Goal: Transaction & Acquisition: Purchase product/service

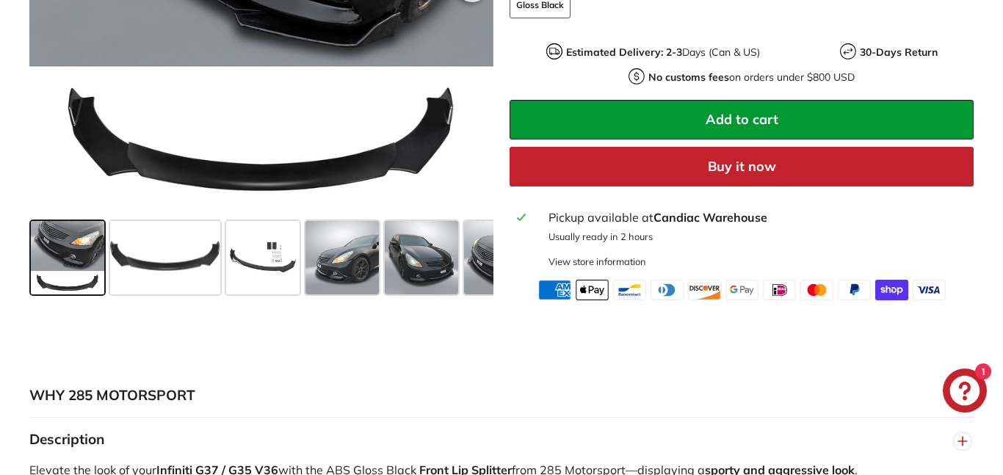
click at [363, 275] on span at bounding box center [342, 257] width 73 height 73
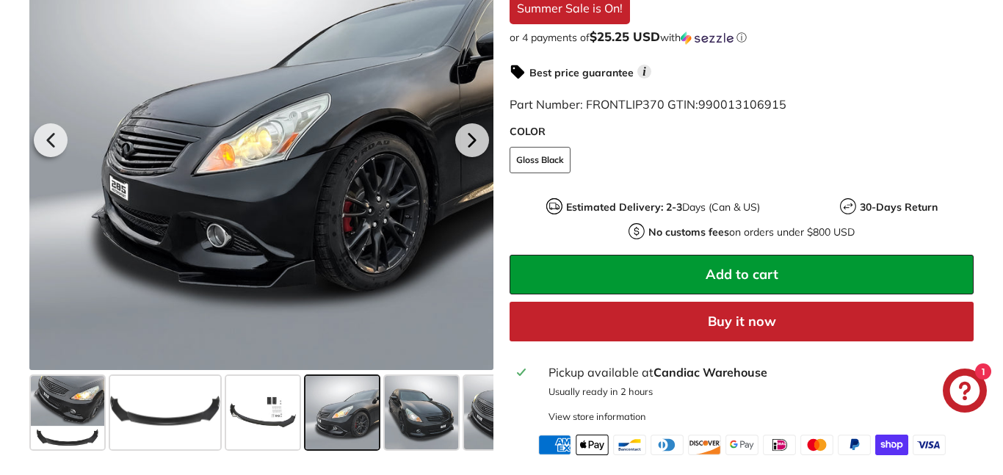
scroll to position [481, 0]
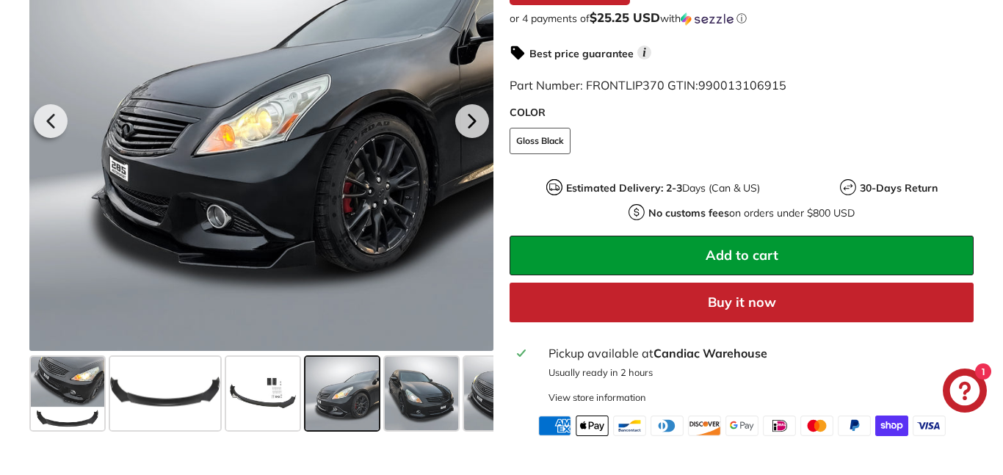
click at [170, 400] on span at bounding box center [165, 393] width 110 height 73
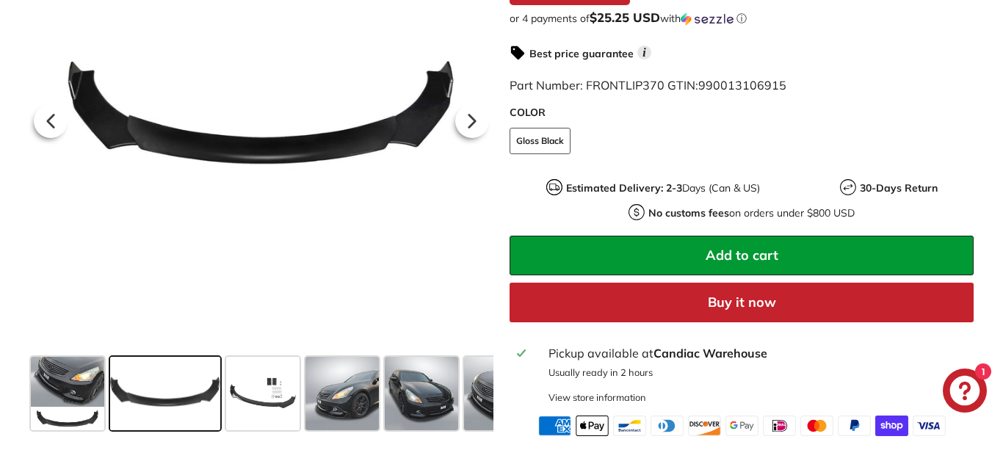
click at [234, 413] on span at bounding box center [262, 393] width 73 height 73
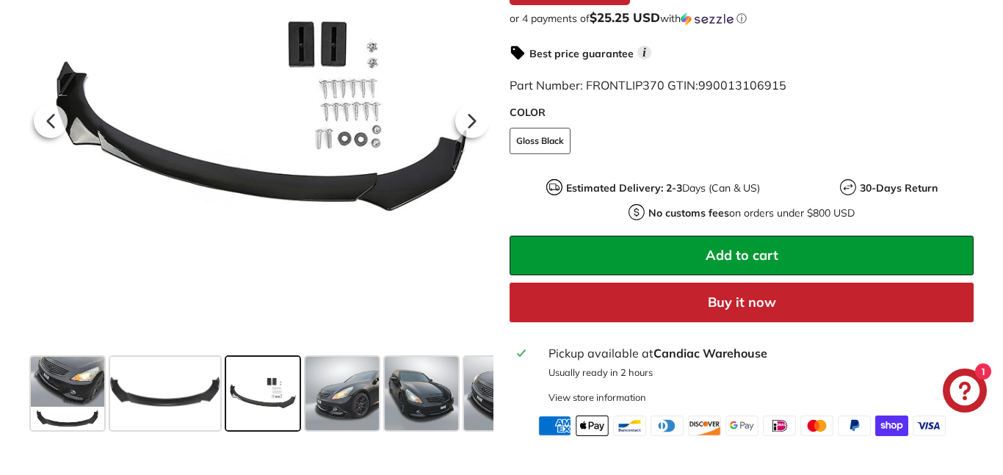
click at [420, 394] on span at bounding box center [421, 393] width 73 height 73
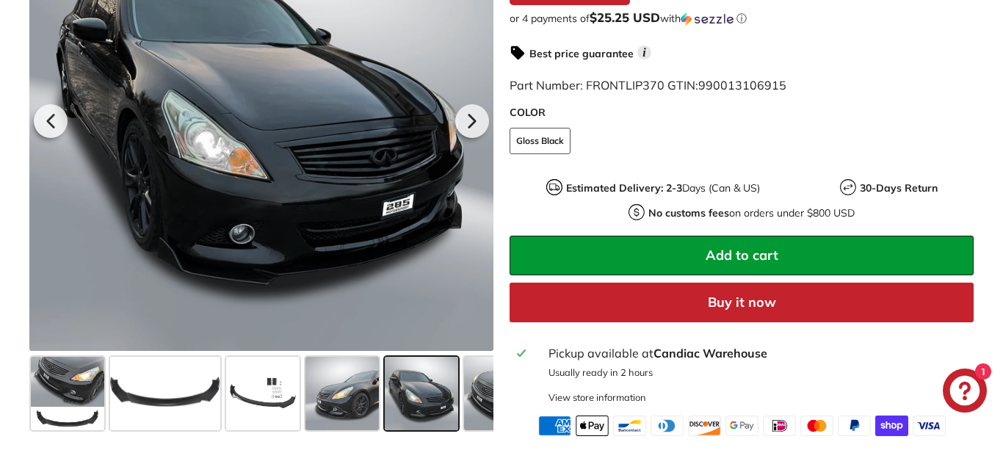
click at [482, 403] on span at bounding box center [500, 393] width 73 height 73
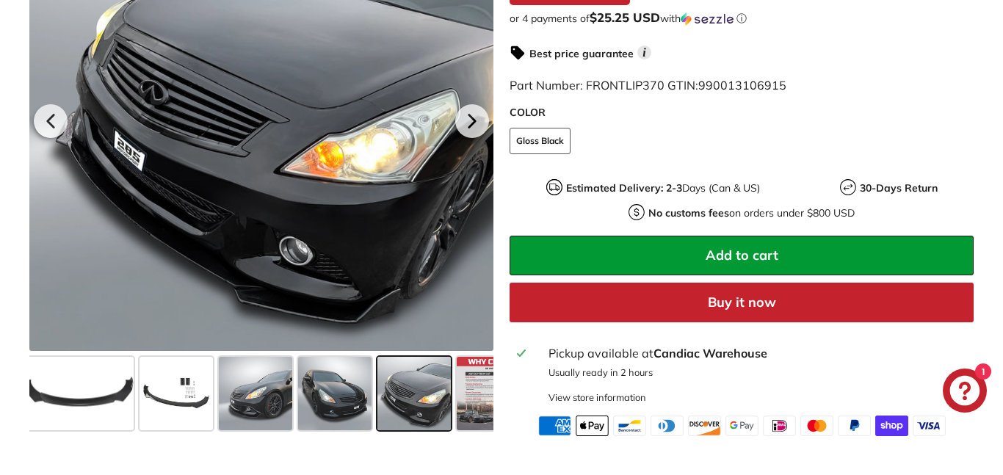
scroll to position [0, 126]
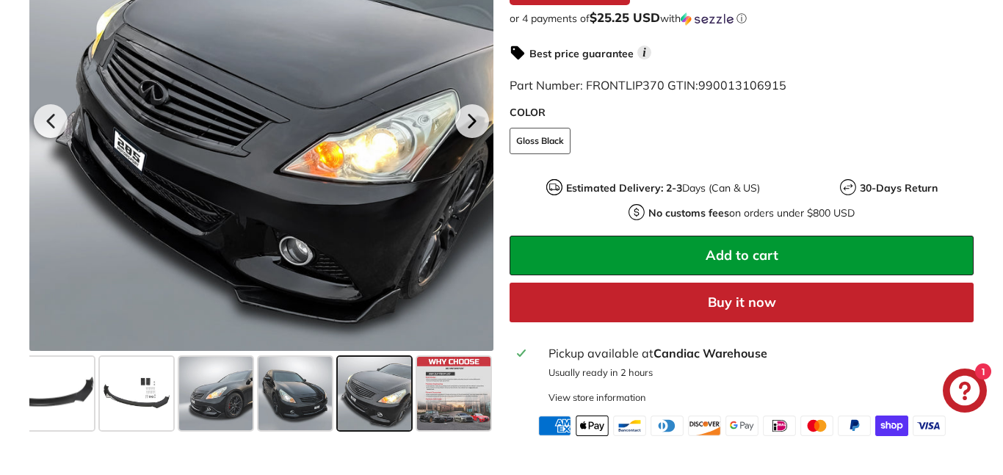
click at [429, 396] on span at bounding box center [453, 393] width 73 height 73
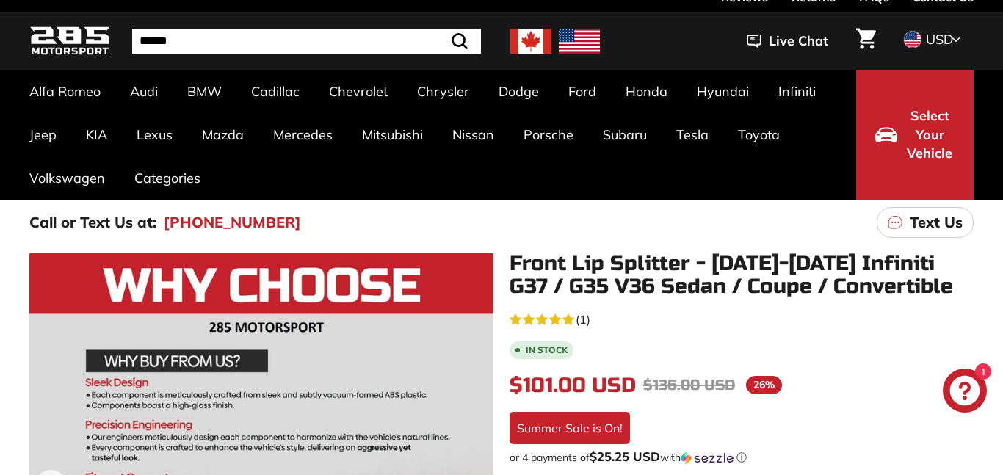
scroll to position [0, 0]
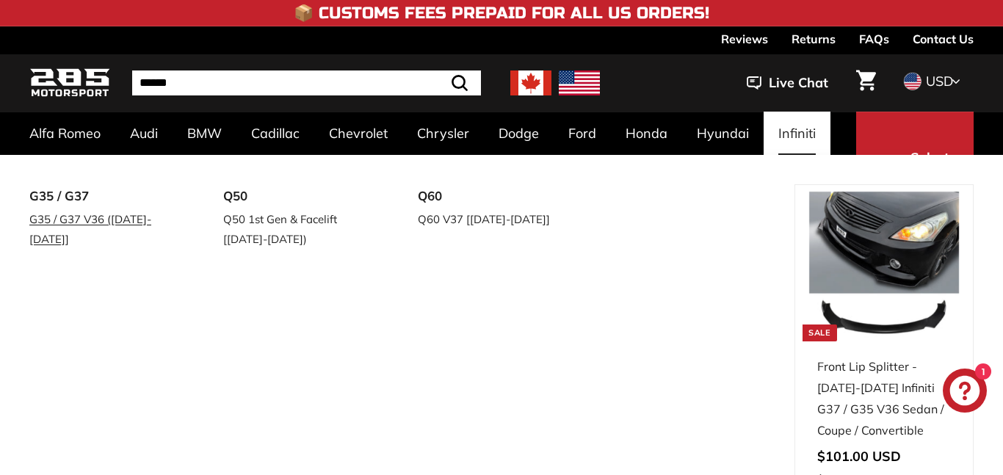
click at [123, 224] on link "G35 / G37 V36 ([DATE]-[DATE]]" at bounding box center [105, 229] width 153 height 41
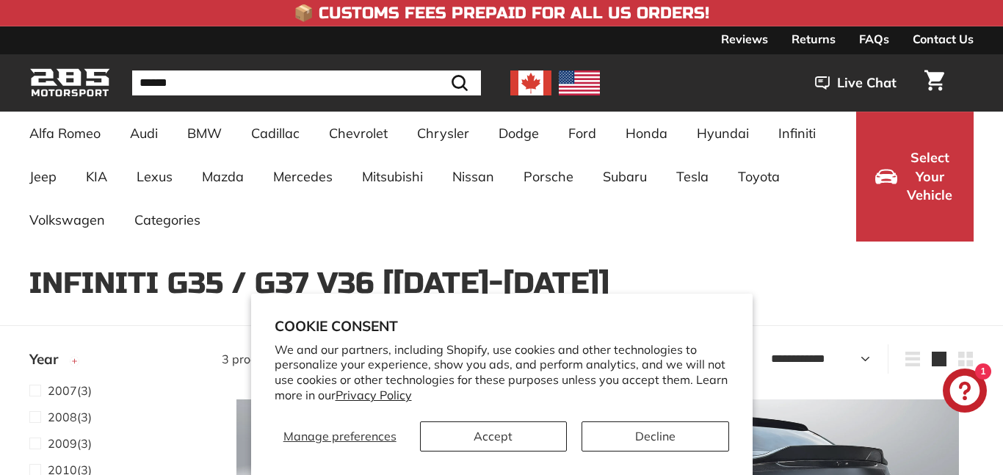
select select "**********"
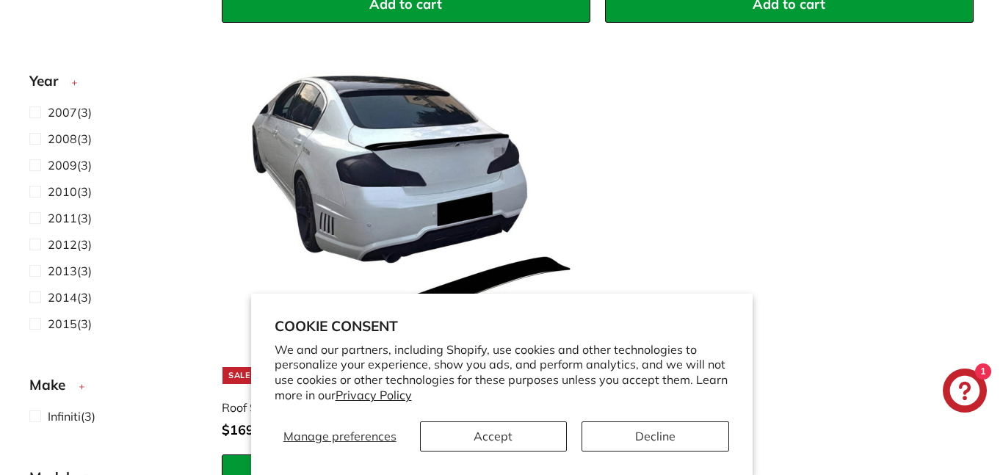
scroll to position [840, 0]
